Goal: Check status

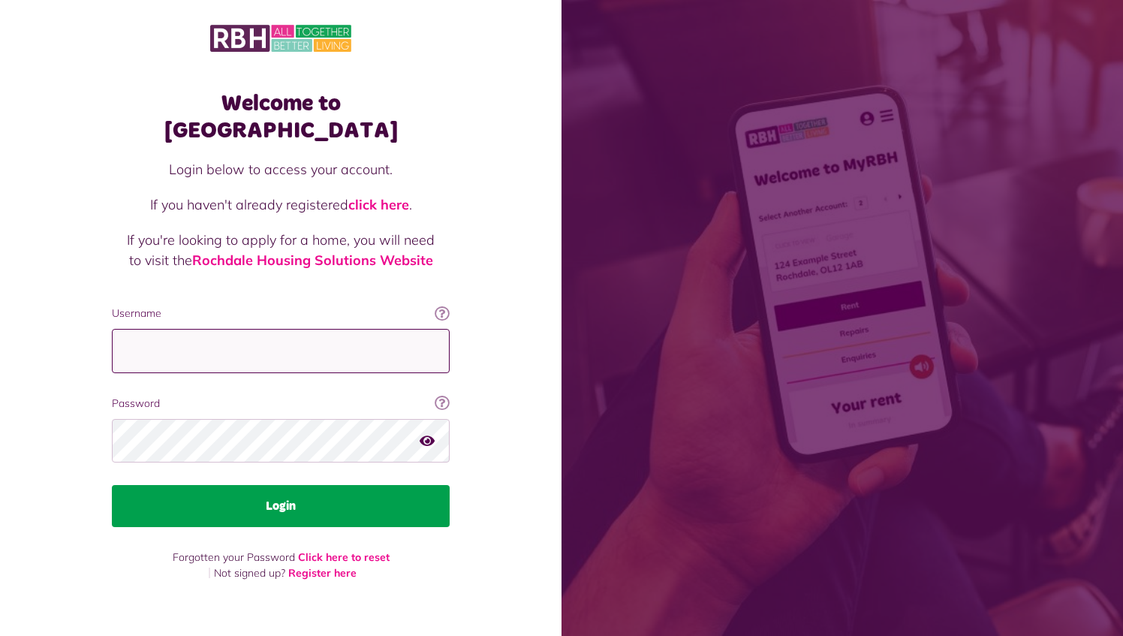
type input "**********"
click at [284, 485] on button "Login" at bounding box center [281, 506] width 338 height 42
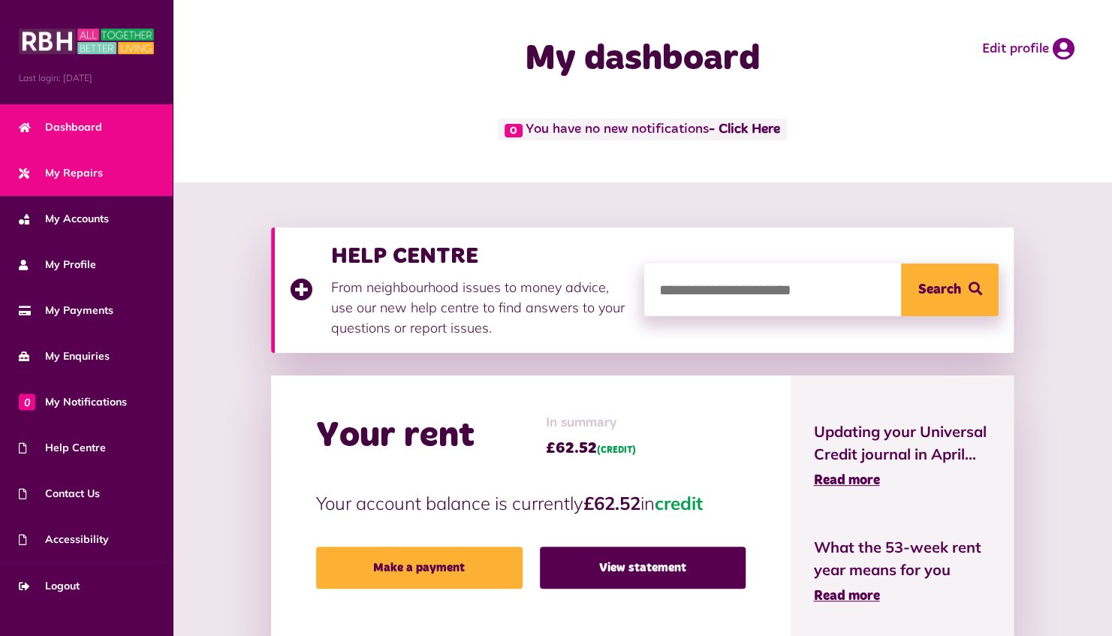
click at [68, 179] on span "My Repairs" at bounding box center [61, 173] width 84 height 16
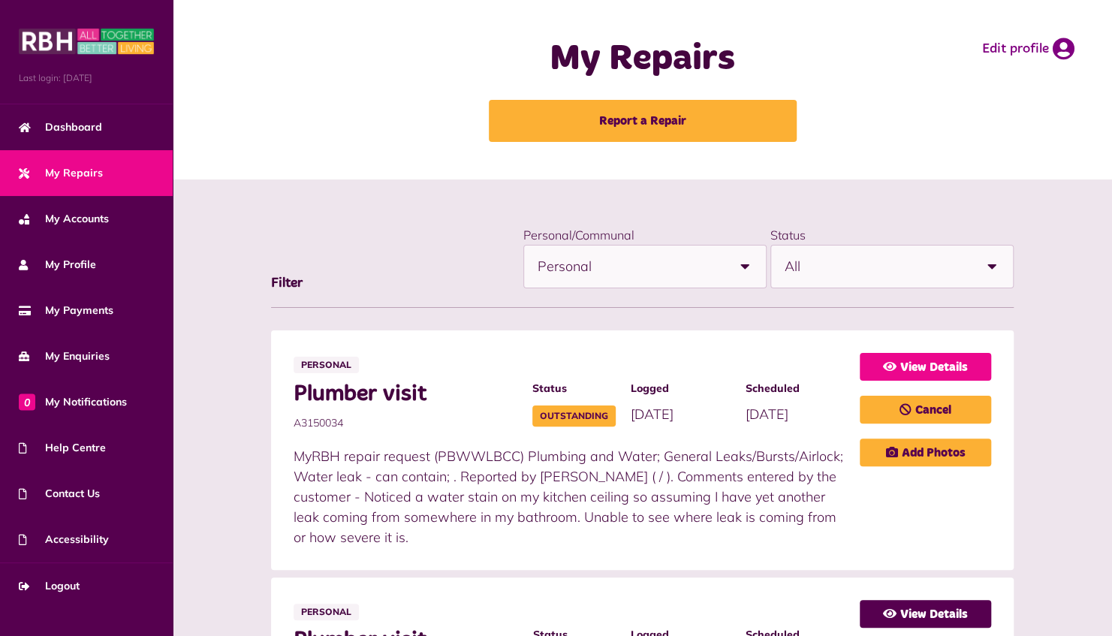
click at [916, 366] on link "View Details" at bounding box center [925, 367] width 131 height 28
